Goal: Find specific page/section: Find specific page/section

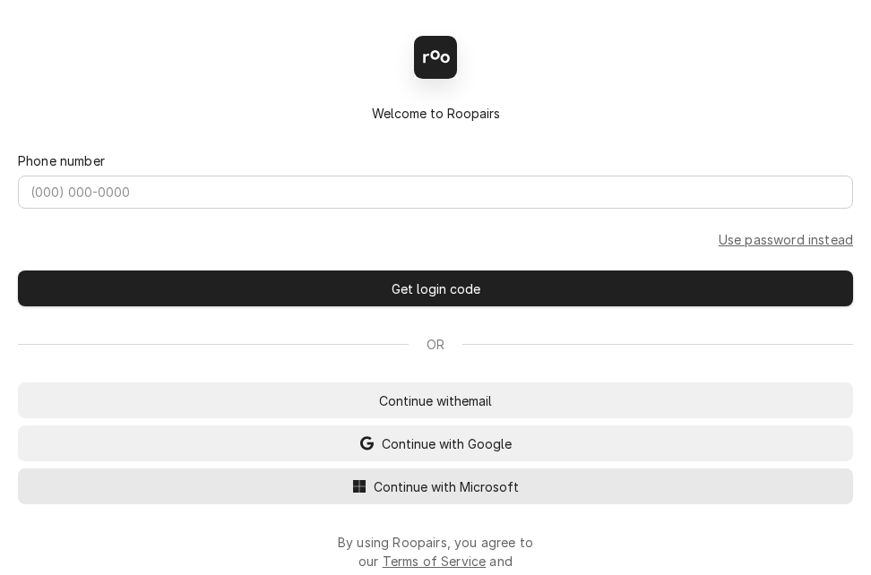
click at [385, 492] on span "Continue with Microsoft" at bounding box center [446, 487] width 152 height 19
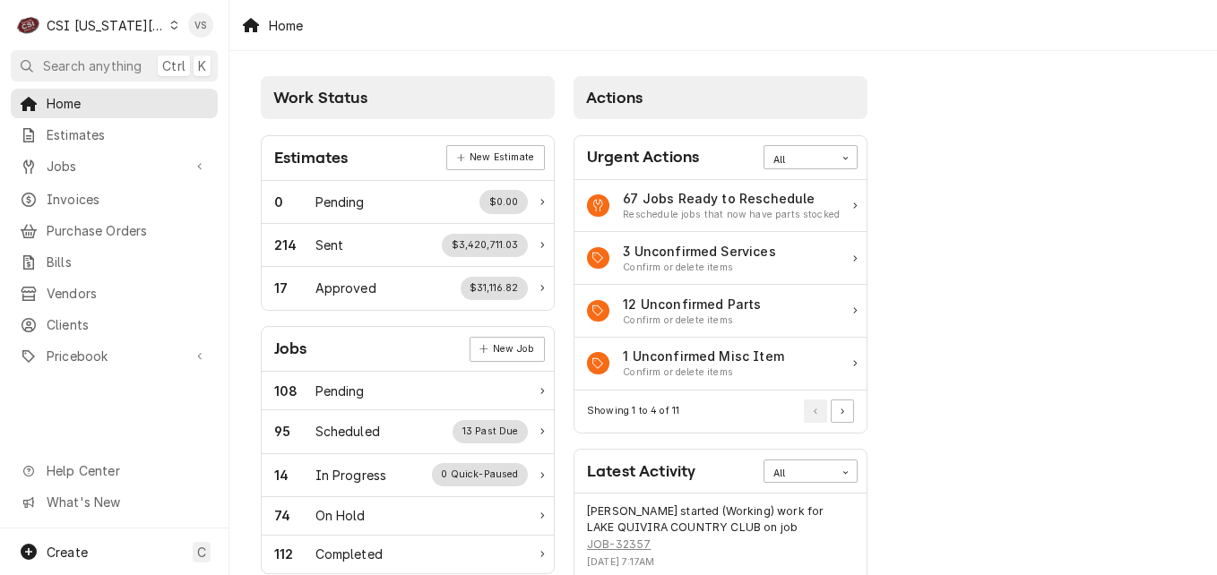
click at [170, 25] on icon "Dynamic Content Wrapper" at bounding box center [174, 25] width 8 height 9
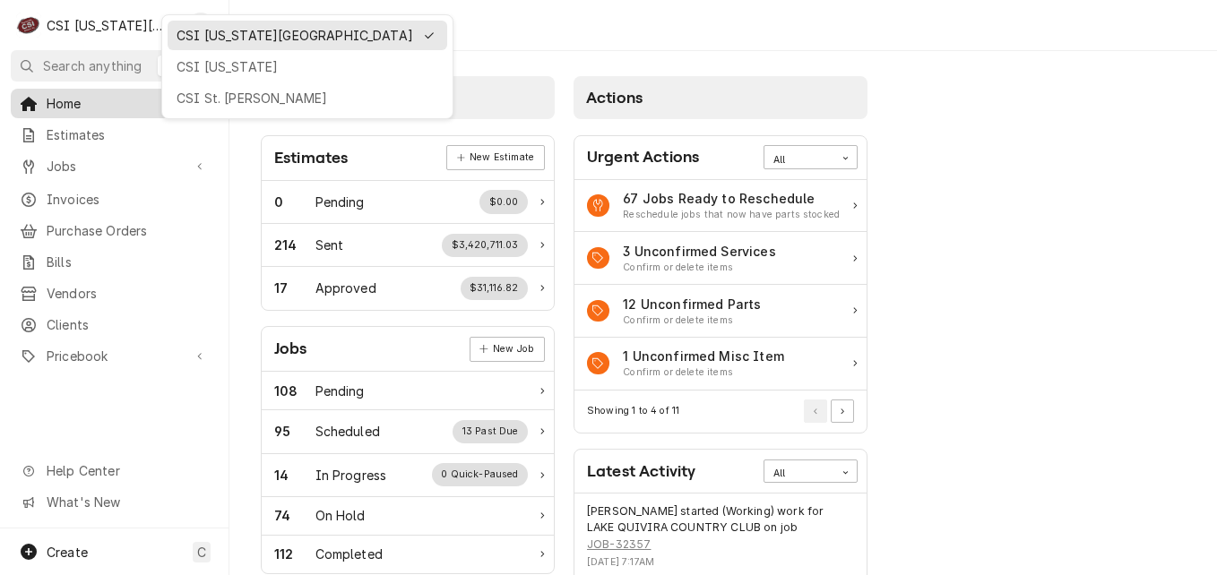
click at [208, 95] on div "CSI St. Louis" at bounding box center [308, 98] width 262 height 19
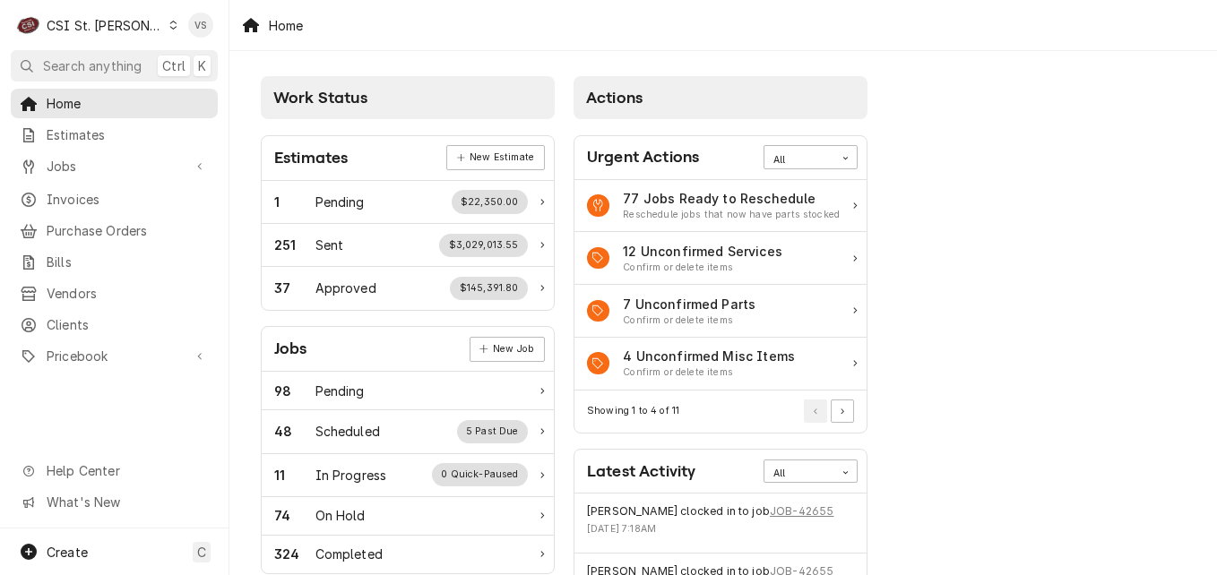
click at [169, 25] on icon "Dynamic Content Wrapper" at bounding box center [173, 25] width 8 height 9
click at [137, 28] on html "C CSI St. Louis VS Search anything Ctrl K Home Estimates Jobs Jobs Job Series I…" at bounding box center [608, 287] width 1217 height 575
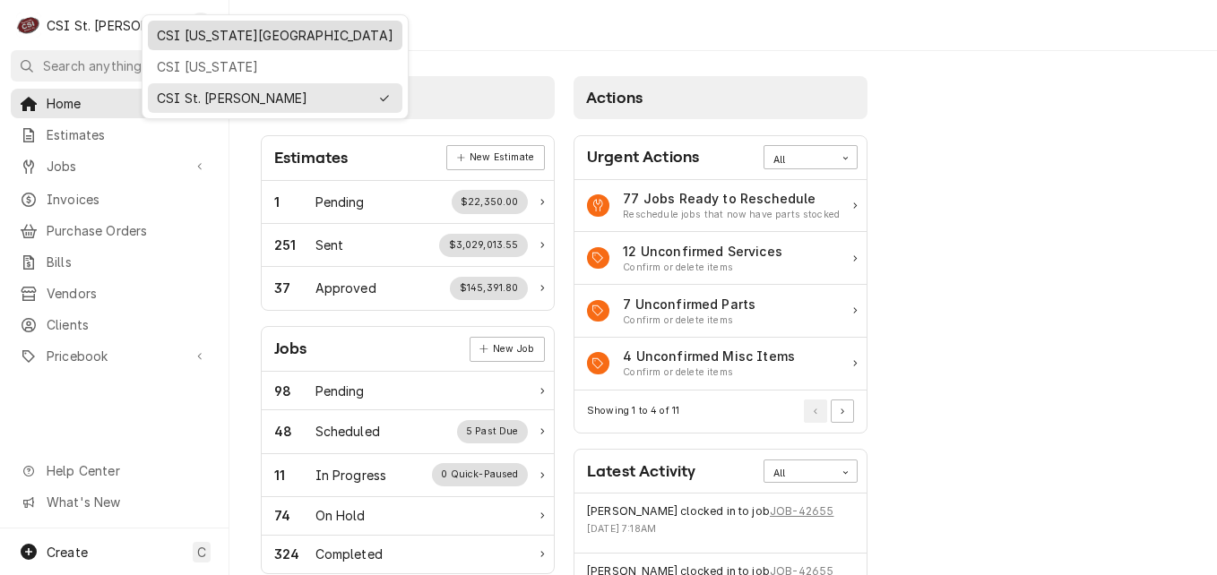
click at [189, 34] on div "CSI Kansas City" at bounding box center [275, 35] width 237 height 19
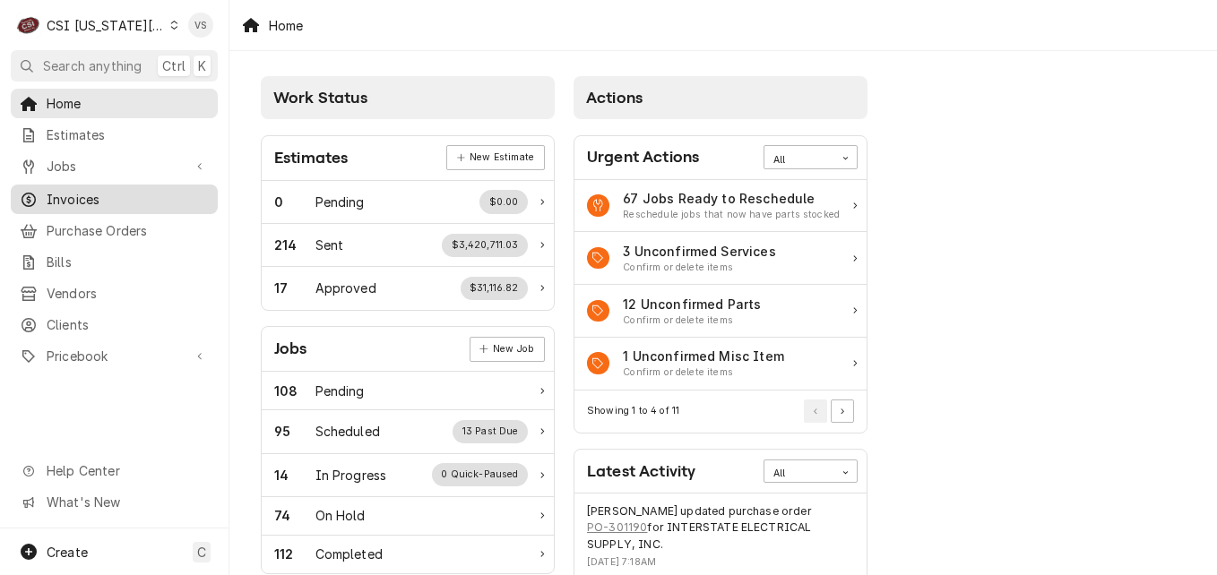
click at [108, 193] on span "Invoices" at bounding box center [128, 199] width 162 height 19
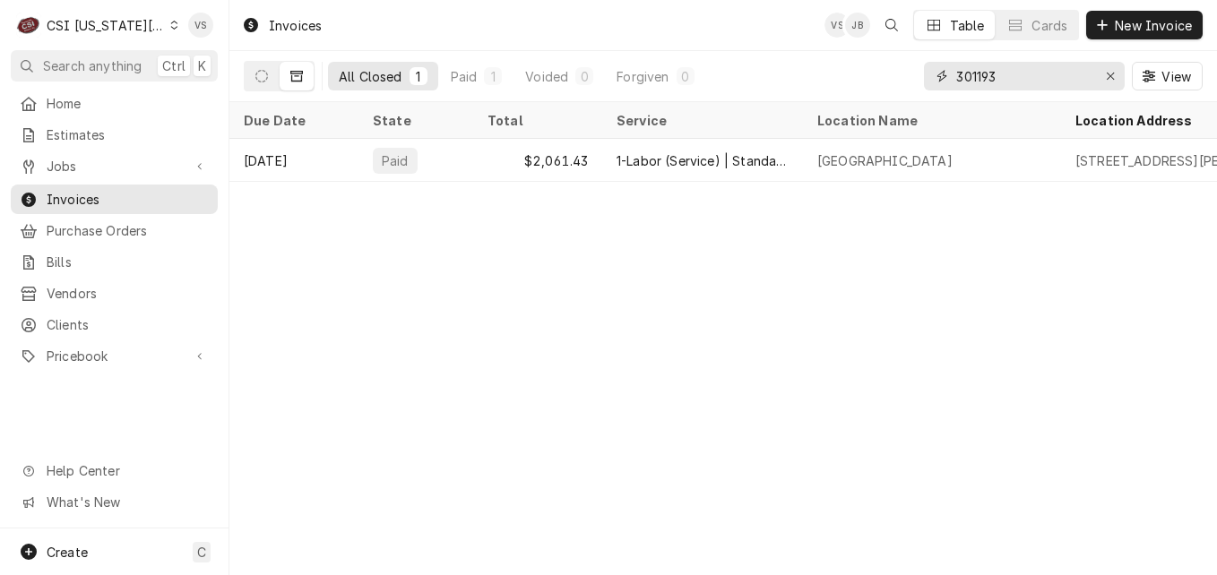
drag, startPoint x: 1006, startPoint y: 78, endPoint x: 964, endPoint y: 75, distance: 42.2
click at [922, 76] on div "All Closed 1 Paid 1 Voided 0 Forgiven 0 301193 View" at bounding box center [723, 76] width 959 height 50
type input "3"
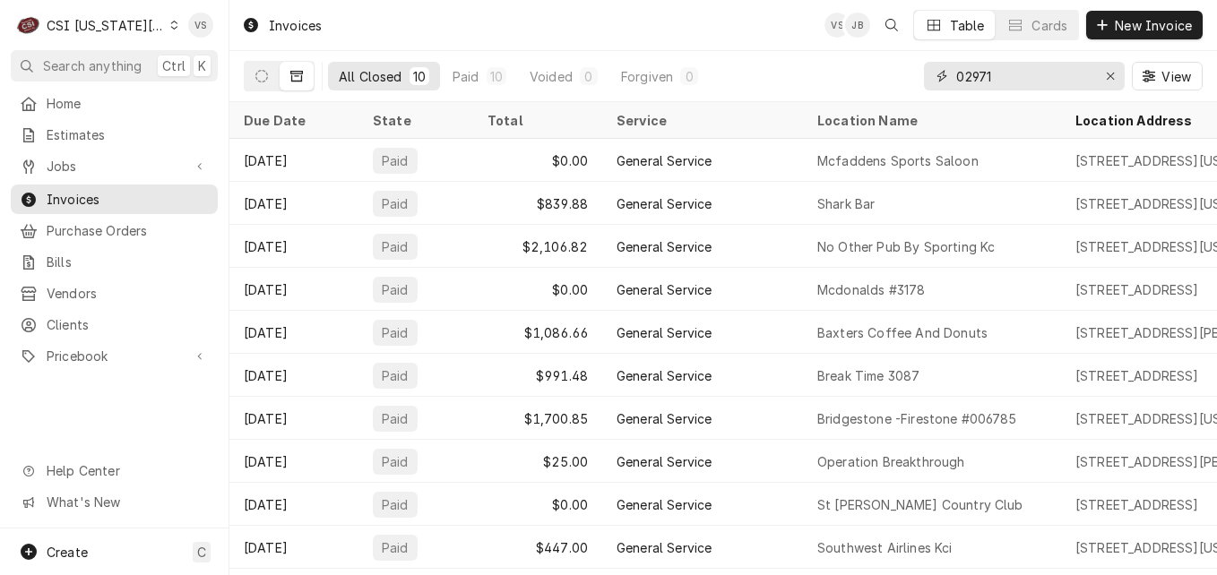
click at [956, 73] on input "02971" at bounding box center [1023, 76] width 134 height 29
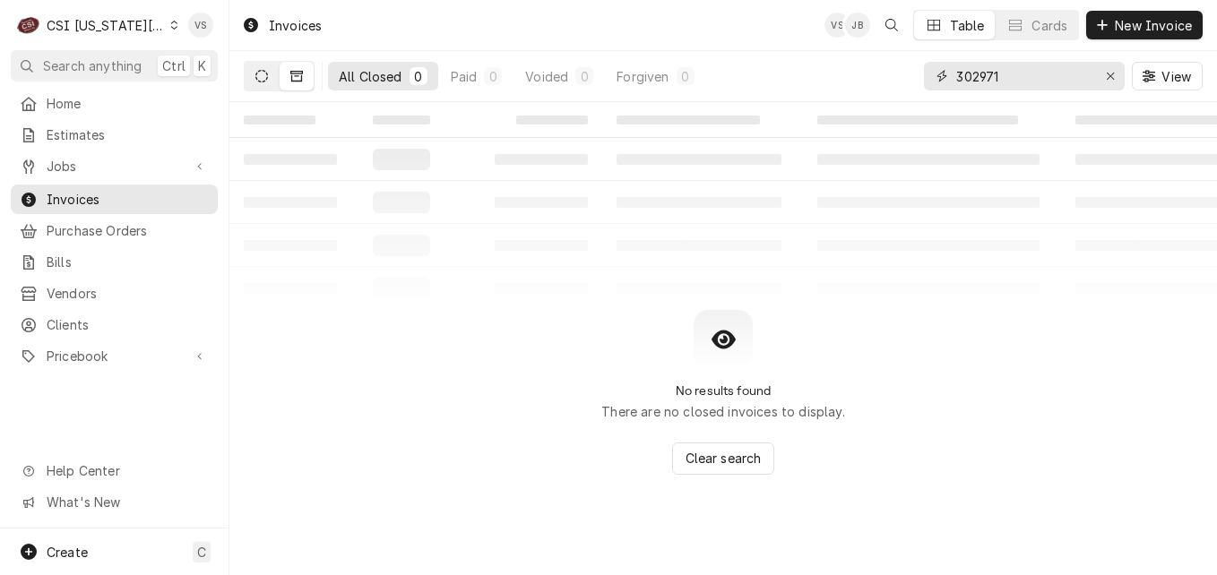
type input "302971"
click at [260, 80] on icon "Dynamic Content Wrapper" at bounding box center [261, 76] width 13 height 13
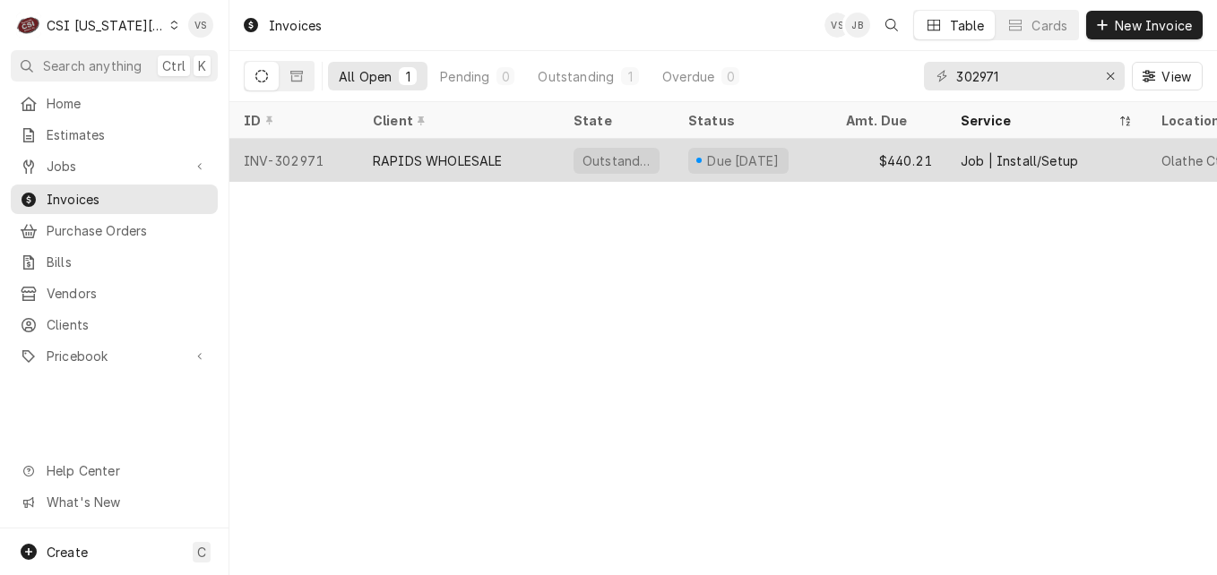
click at [438, 160] on div "RAPIDS WHOLESALE" at bounding box center [438, 160] width 130 height 19
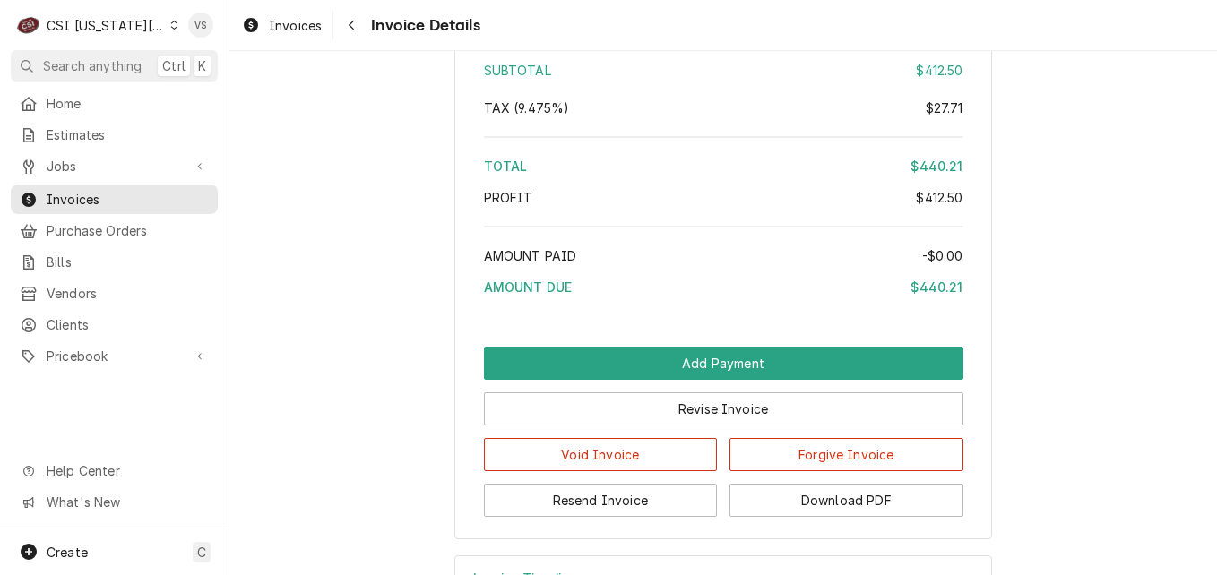
scroll to position [3140, 0]
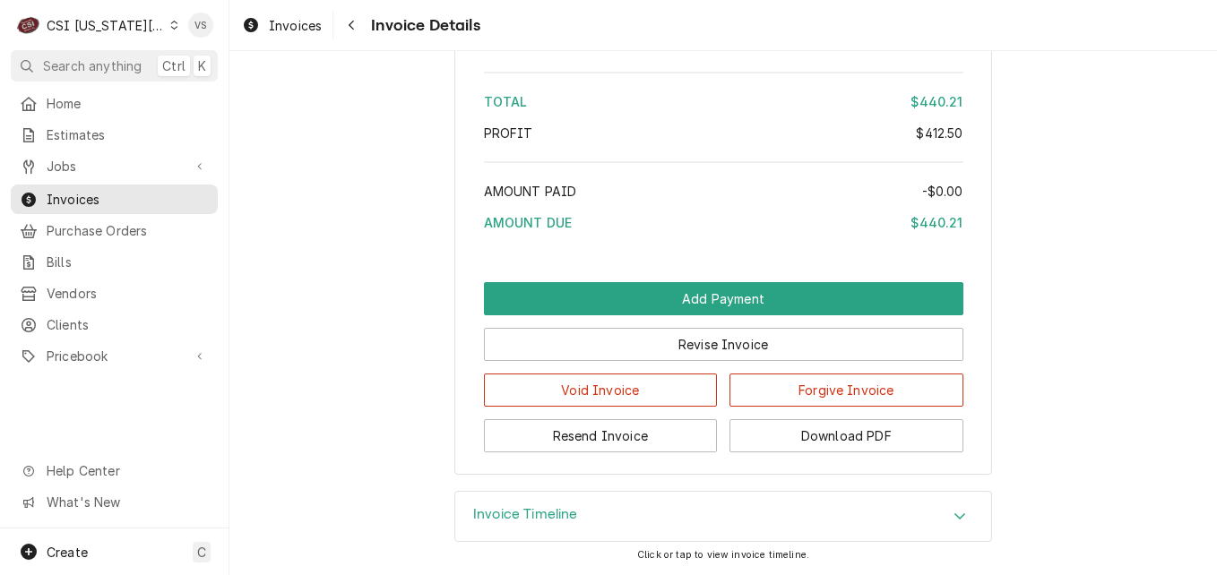
click at [955, 514] on icon "Accordion Header" at bounding box center [960, 516] width 13 height 14
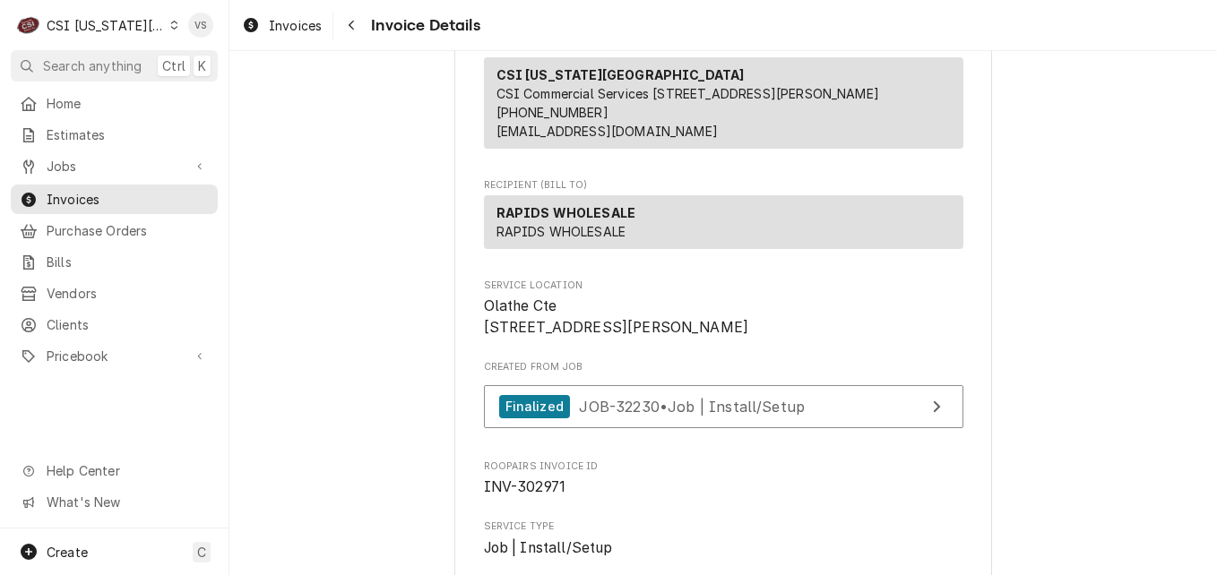
scroll to position [269, 0]
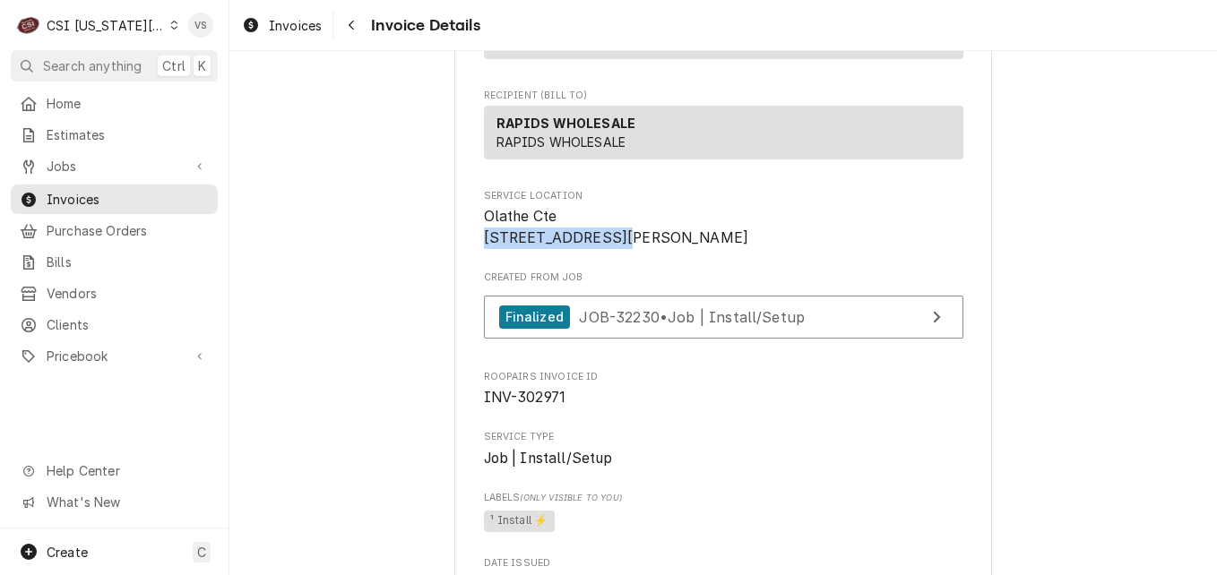
drag, startPoint x: 614, startPoint y: 257, endPoint x: 472, endPoint y: 256, distance: 141.6
drag, startPoint x: 472, startPoint y: 256, endPoint x: 489, endPoint y: 255, distance: 16.2
copy span "[STREET_ADDRESS][PERSON_NAME]"
click at [106, 190] on span "Invoices" at bounding box center [128, 199] width 162 height 19
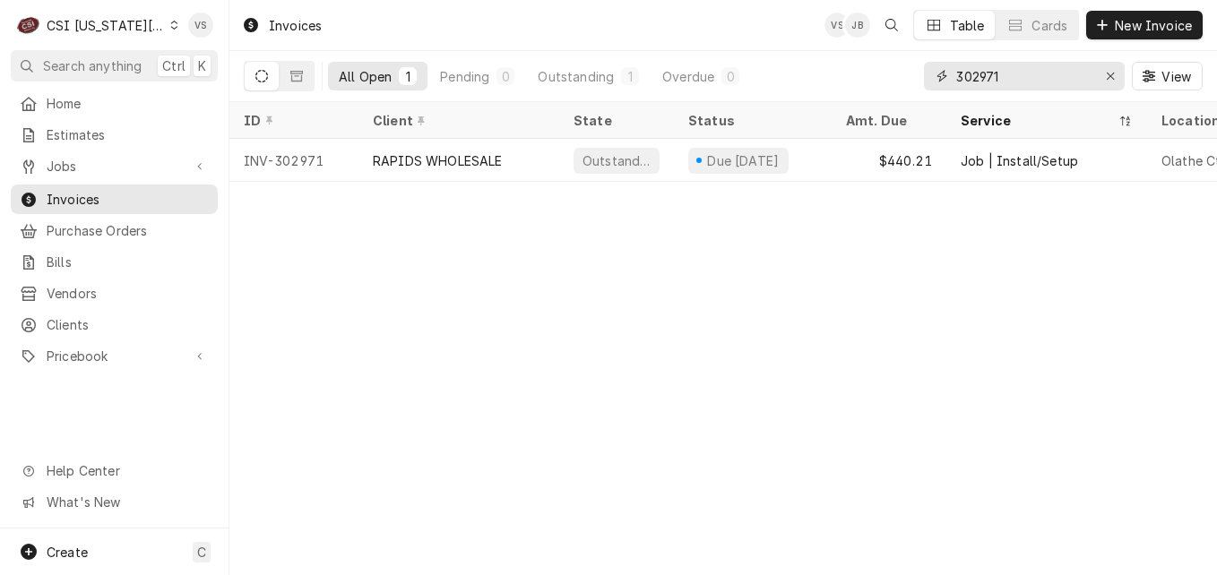
drag, startPoint x: 1005, startPoint y: 77, endPoint x: 918, endPoint y: 77, distance: 87.0
click at [918, 77] on div "All Open 1 Pending 0 Outstanding 1 Overdue 0 302971 View" at bounding box center [723, 76] width 959 height 50
paste input "450 N Rogers Road"
type input "450 N Rogers Road"
click at [305, 82] on button "Dynamic Content Wrapper" at bounding box center [297, 76] width 34 height 29
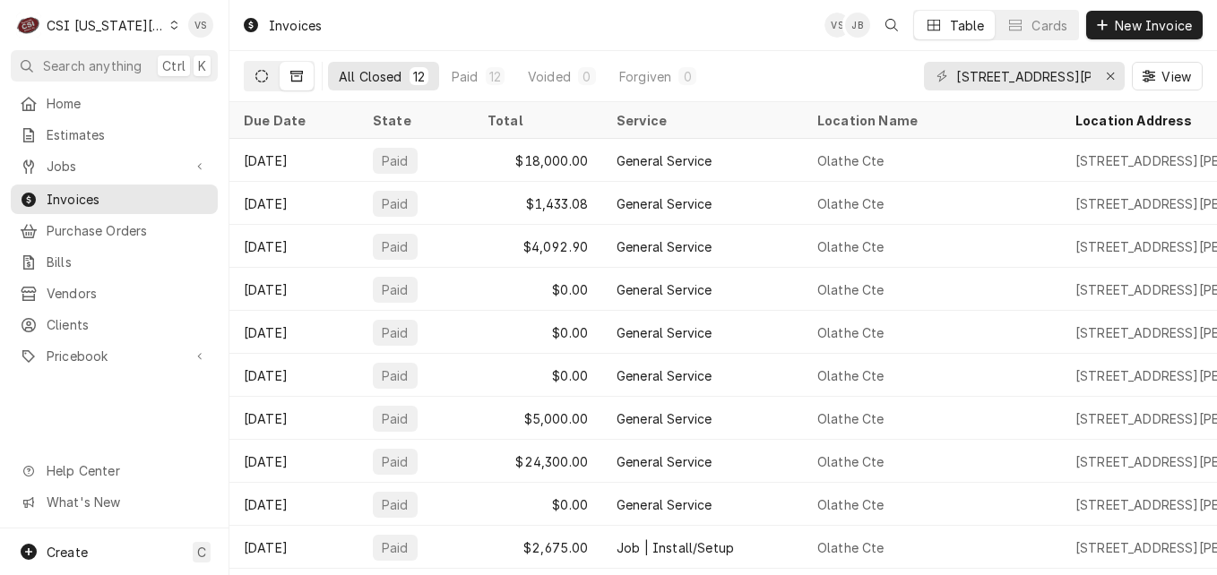
click at [257, 76] on icon "Dynamic Content Wrapper" at bounding box center [261, 76] width 13 height 13
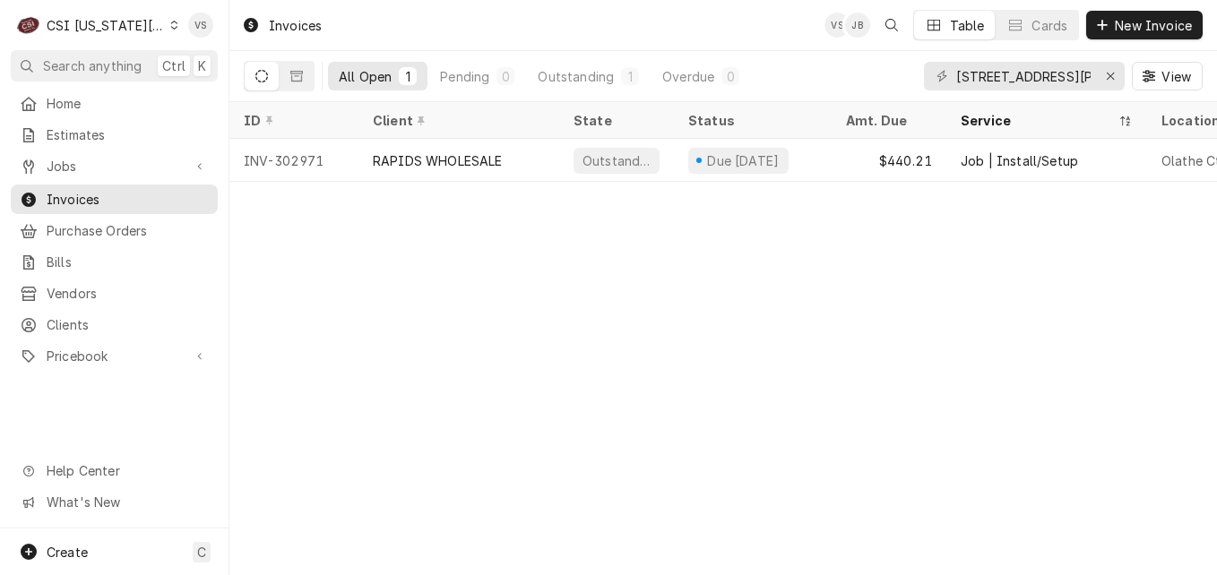
click at [170, 28] on icon "Dynamic Content Wrapper" at bounding box center [174, 25] width 8 height 9
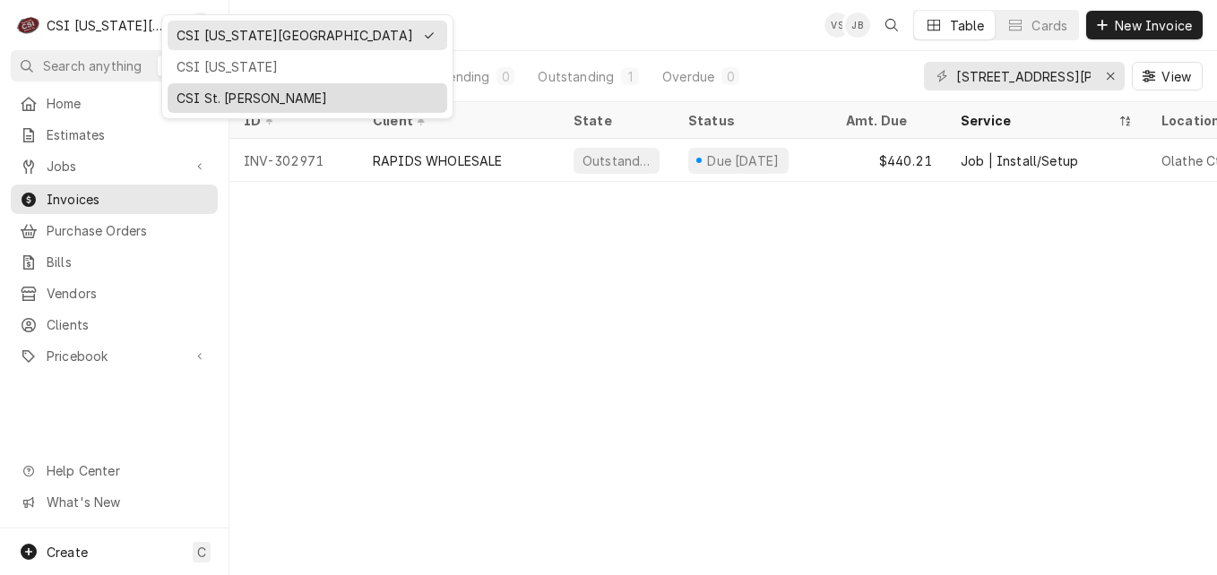
click at [208, 96] on div "CSI St. [PERSON_NAME]" at bounding box center [308, 98] width 262 height 19
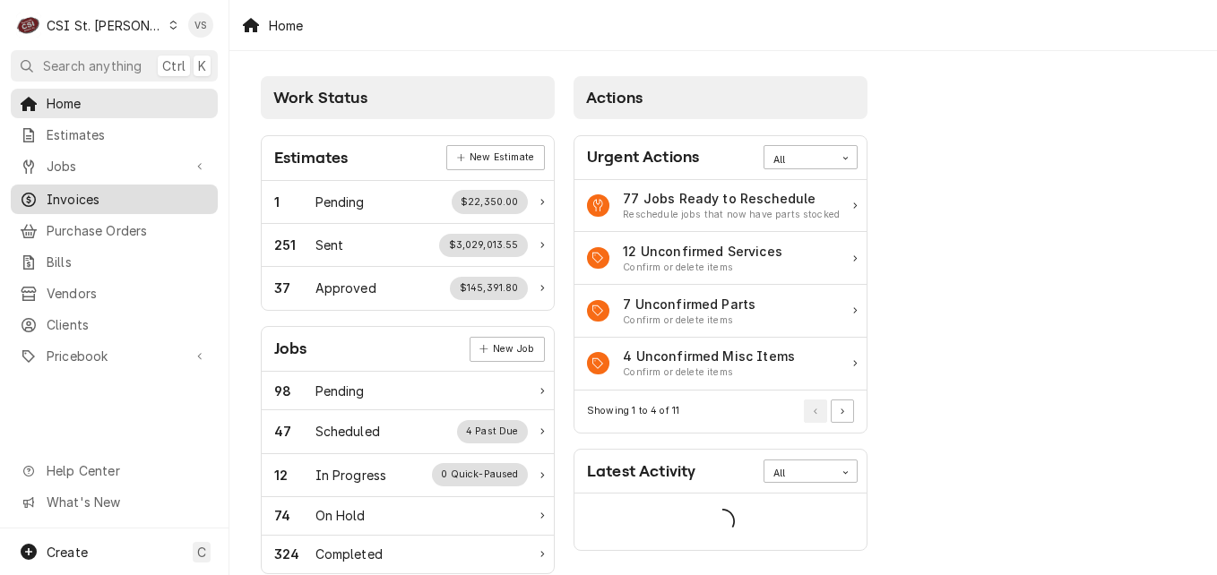
click at [85, 195] on span "Invoices" at bounding box center [128, 199] width 162 height 19
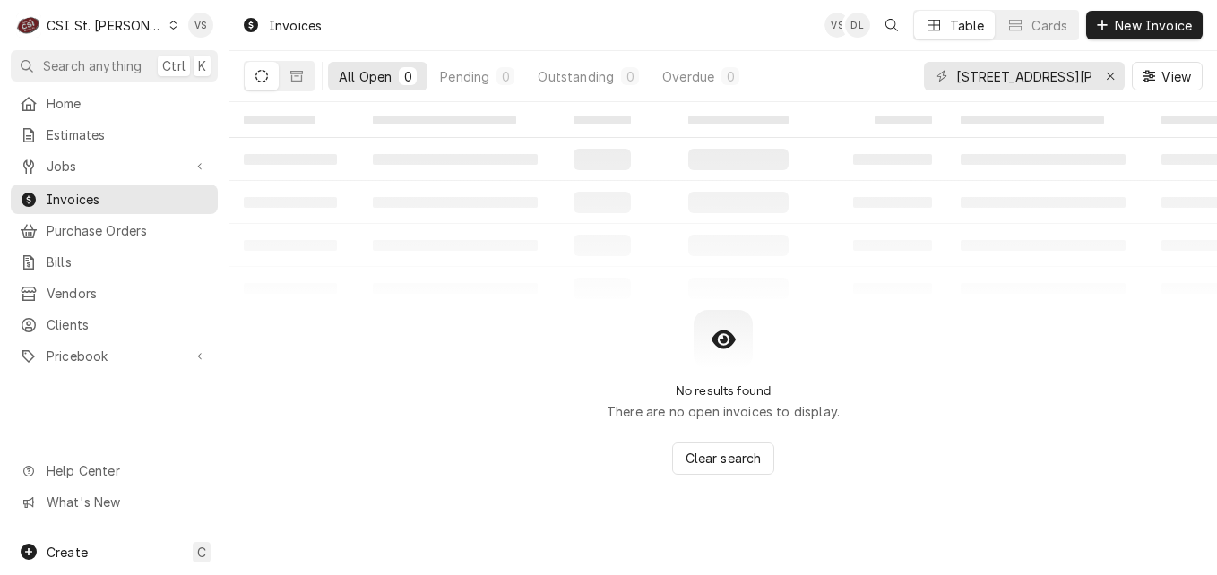
drag, startPoint x: 1091, startPoint y: 75, endPoint x: 867, endPoint y: 74, distance: 224.1
click at [867, 74] on div "All Open 0 Pending 0 Outstanding 0 Overdue 0 [STREET_ADDRESS][GEOGRAPHIC_DATA][…" at bounding box center [723, 76] width 959 height 50
click at [1086, 74] on input "[STREET_ADDRESS][PERSON_NAME]" at bounding box center [1023, 76] width 134 height 29
drag, startPoint x: 1086, startPoint y: 74, endPoint x: 931, endPoint y: 84, distance: 155.4
click at [931, 84] on div "[STREET_ADDRESS][PERSON_NAME]" at bounding box center [1024, 76] width 201 height 29
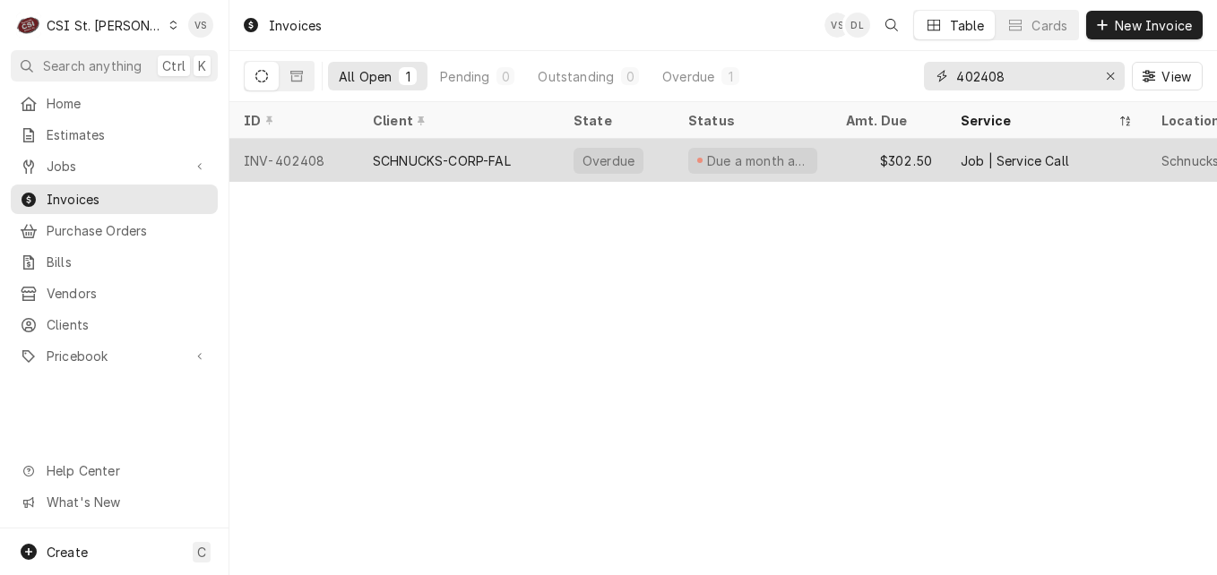
type input "402408"
click at [342, 165] on div "INV-402408" at bounding box center [293, 160] width 129 height 43
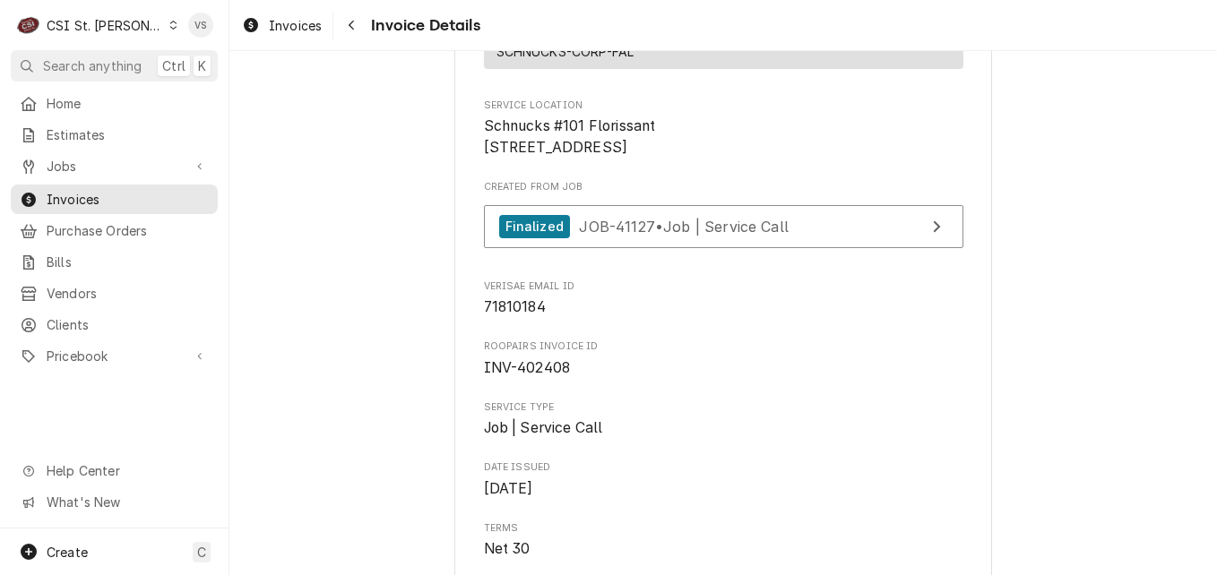
scroll to position [448, 0]
